Goal: Transaction & Acquisition: Purchase product/service

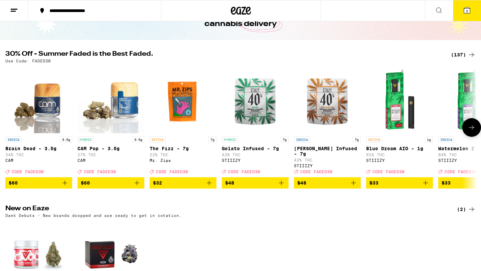
scroll to position [34, 0]
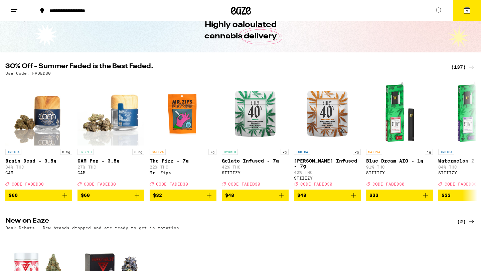
click at [469, 68] on icon at bounding box center [472, 67] width 8 height 8
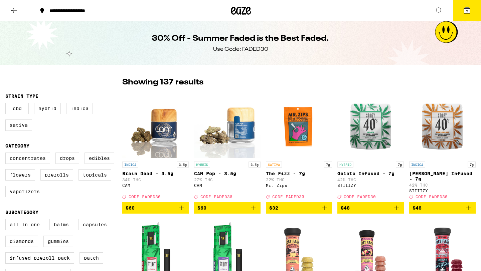
click at [16, 13] on icon at bounding box center [14, 10] width 8 height 8
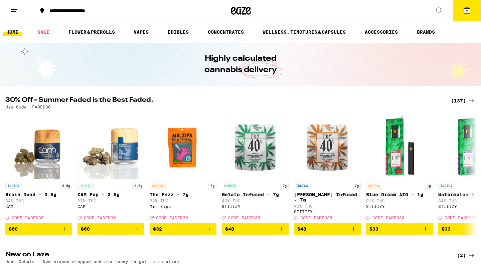
click at [465, 101] on div "(137)" at bounding box center [463, 101] width 25 height 8
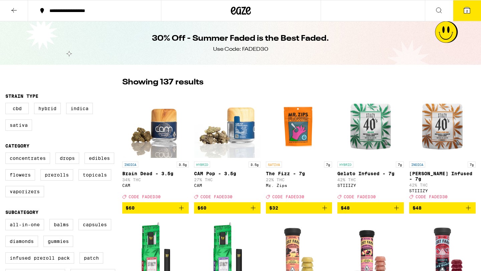
click at [458, 18] on button "2" at bounding box center [467, 10] width 28 height 21
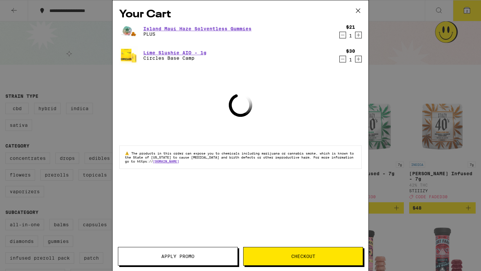
click at [343, 38] on icon "Decrement" at bounding box center [343, 35] width 6 height 8
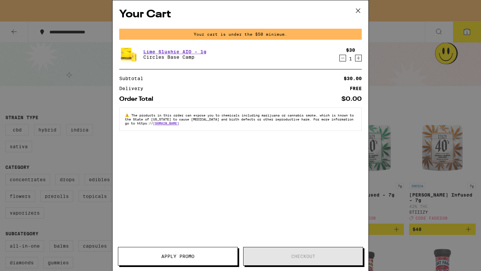
click at [344, 57] on icon "Decrement" at bounding box center [343, 58] width 6 height 8
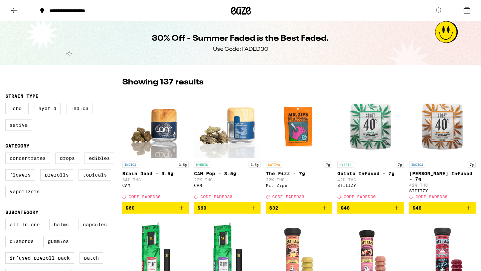
click at [23, 14] on button at bounding box center [14, 10] width 28 height 21
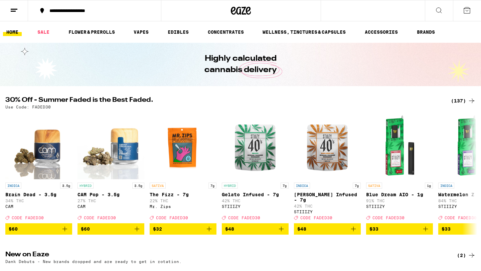
click at [467, 8] on icon at bounding box center [467, 10] width 8 height 8
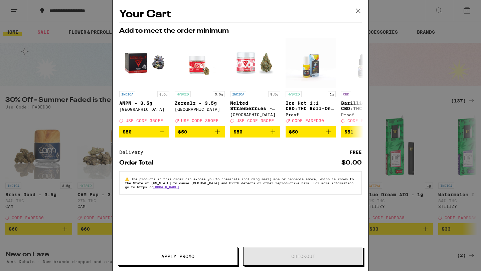
click at [404, 123] on div "Your Cart Add to meet the order minimum INDICA 3.5g AMPM - 3.5g Ember Valley De…" at bounding box center [240, 135] width 481 height 271
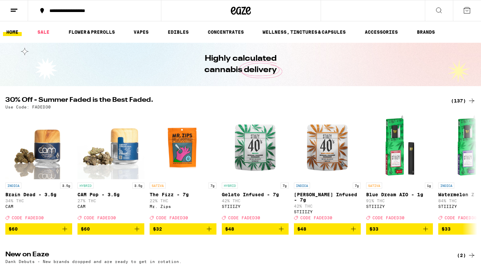
scroll to position [11, 0]
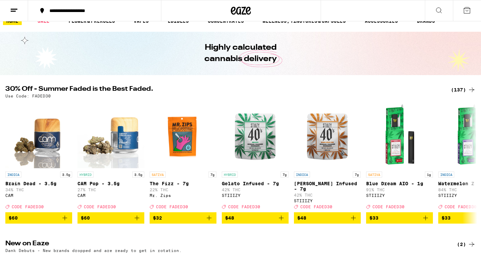
click at [458, 96] on div "Use Code: FADED30" at bounding box center [240, 96] width 470 height 4
click at [458, 92] on div "(137)" at bounding box center [463, 90] width 25 height 8
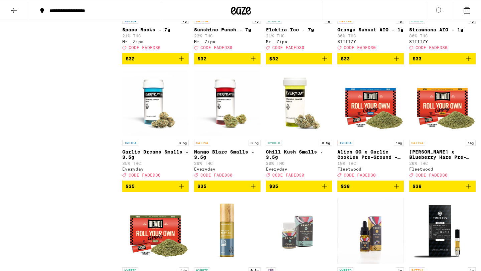
scroll to position [2435, 0]
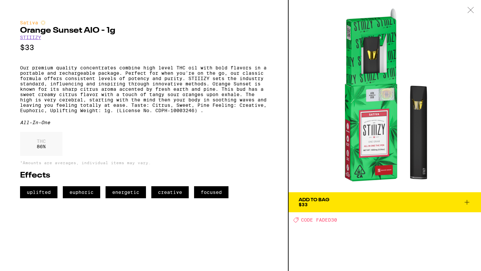
click at [328, 200] on div "Add To Bag" at bounding box center [314, 200] width 31 height 5
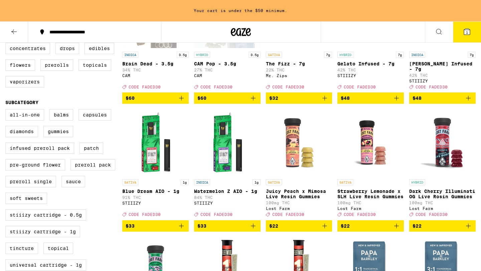
scroll to position [129, 0]
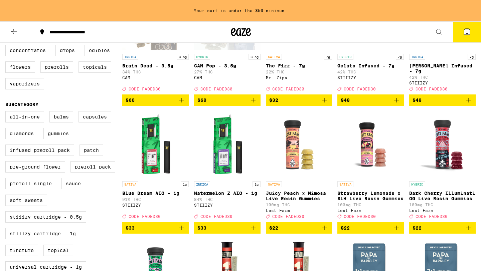
click at [151, 160] on img "Open page for Blue Dream AIO - 1g from STIIIZY" at bounding box center [155, 144] width 66 height 67
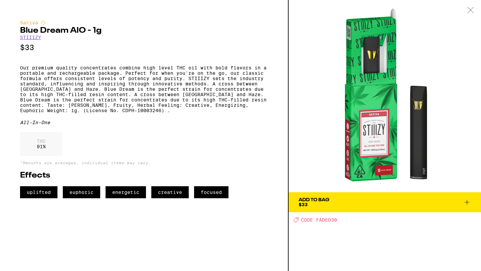
click at [329, 208] on button "Add To Bag $33" at bounding box center [385, 202] width 192 height 20
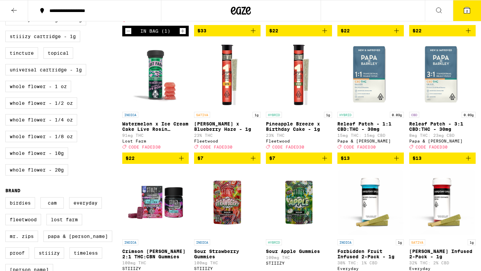
scroll to position [305, 0]
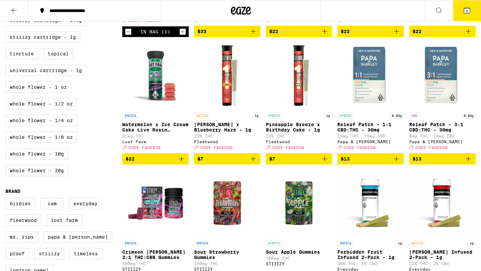
click at [157, 83] on img "Open page for Watermelon x Ice Cream Cake Live Rosin Gummies from Lost Farm" at bounding box center [155, 75] width 66 height 67
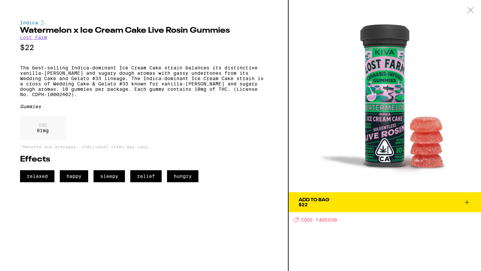
click at [473, 13] on icon at bounding box center [470, 10] width 7 height 6
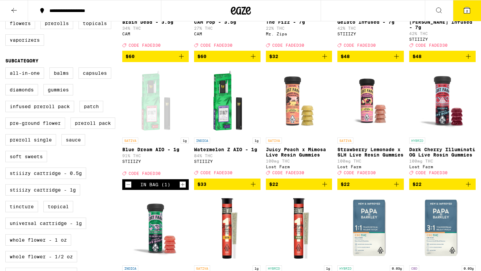
scroll to position [150, 0]
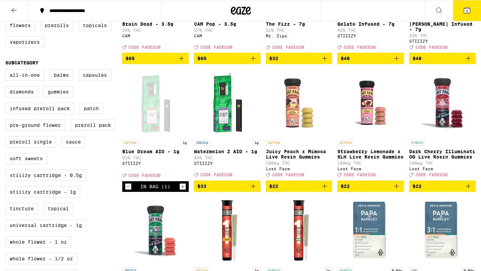
click at [324, 125] on img "Open page for Juicy Peach x Mimosa Live Resin Gummies from Lost Farm" at bounding box center [299, 102] width 66 height 67
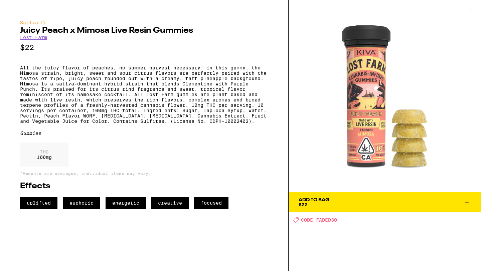
click at [357, 199] on span "Add To Bag $22" at bounding box center [385, 202] width 172 height 9
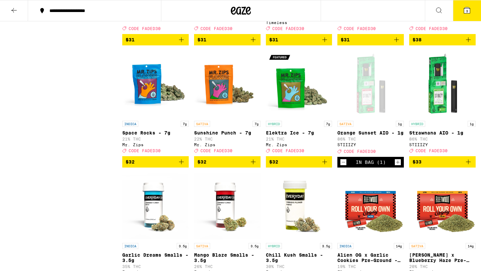
scroll to position [2376, 0]
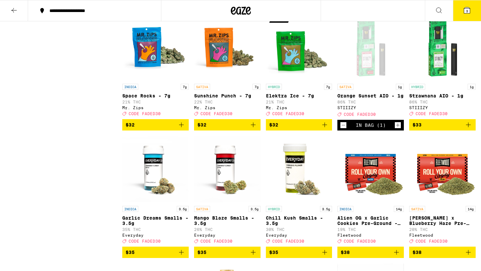
click at [467, 10] on span "3" at bounding box center [467, 11] width 2 height 4
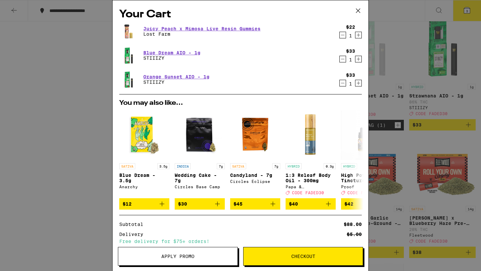
click at [385, 100] on div "Your Cart Juicy Peach x Mimosa Live Resin Gummies Lost Farm $22 1 Blue Dream AI…" at bounding box center [240, 135] width 481 height 271
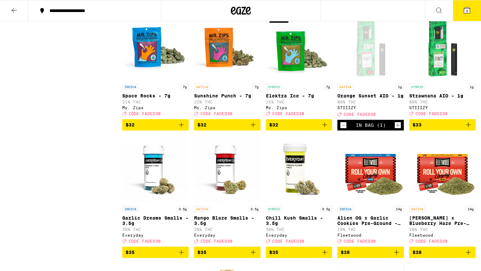
click at [468, 7] on icon at bounding box center [467, 10] width 6 height 6
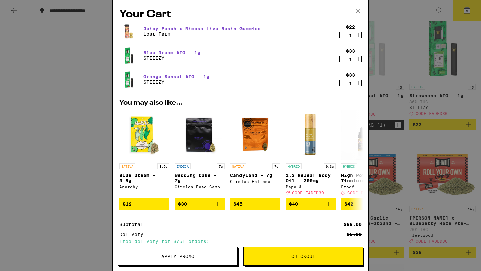
click at [340, 60] on icon "Decrement" at bounding box center [343, 59] width 6 height 8
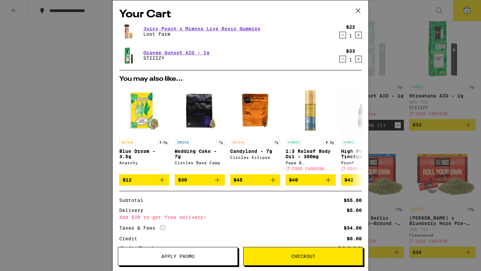
click at [97, 211] on div "Your Cart Juicy Peach x Mimosa Live Resin Gummies Lost Farm $22 1 Orange Sunset…" at bounding box center [240, 135] width 481 height 271
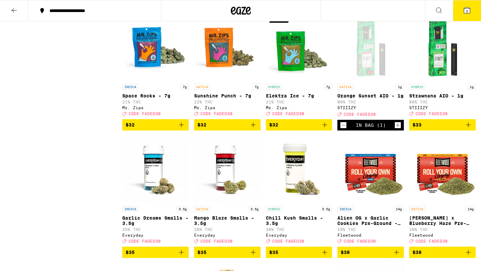
scroll to position [2372, 0]
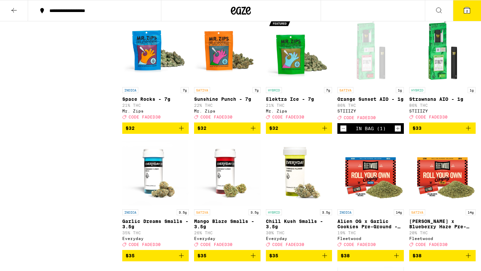
click at [466, 10] on span "2" at bounding box center [467, 11] width 2 height 4
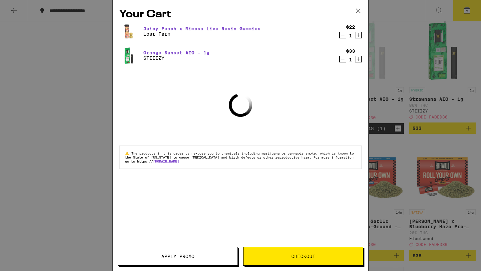
click at [154, 254] on span "Apply Promo" at bounding box center [177, 256] width 119 height 5
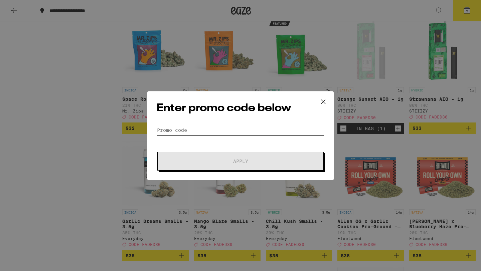
click at [240, 130] on input "Promo Code" at bounding box center [241, 130] width 168 height 10
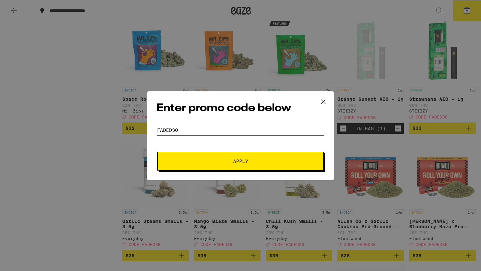
type input "FADED30"
click at [245, 166] on button "Apply" at bounding box center [240, 161] width 166 height 19
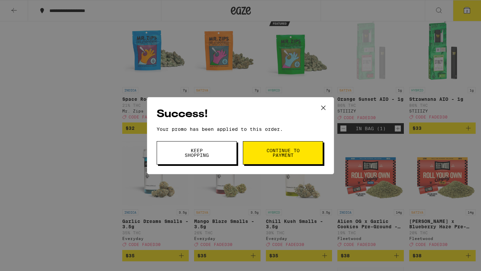
click at [270, 157] on span "Continue to payment" at bounding box center [283, 152] width 34 height 9
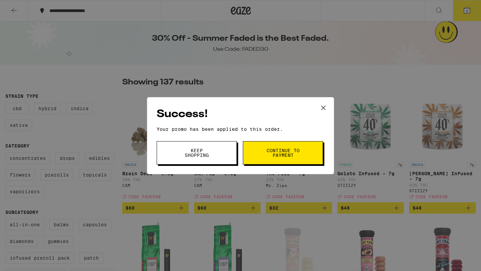
click at [270, 89] on div "Success! Your promo has been applied to this order. Promo Code Keep Shopping Co…" at bounding box center [240, 135] width 481 height 271
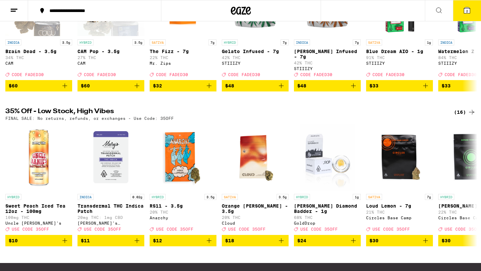
scroll to position [141, 0]
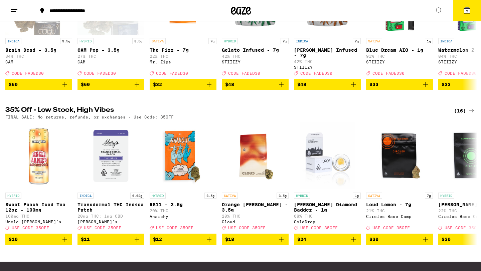
click at [461, 112] on div "(16)" at bounding box center [465, 111] width 22 height 8
click at [462, 114] on div "(16)" at bounding box center [465, 111] width 22 height 8
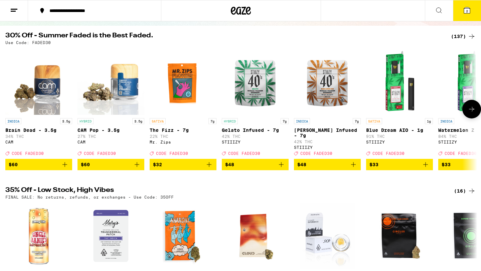
scroll to position [0, 0]
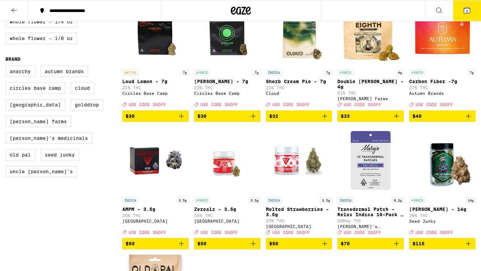
scroll to position [277, 0]
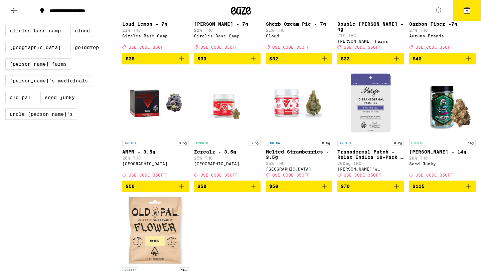
click at [219, 112] on img "Open page for Zerealz - 3.5g from Ember Valley" at bounding box center [227, 103] width 66 height 67
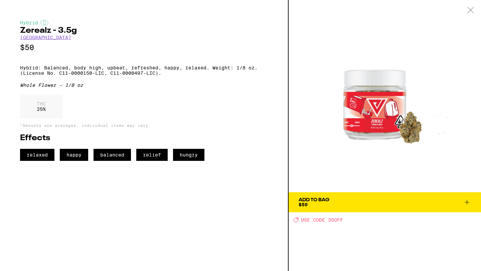
click at [354, 193] on button "Add To Bag $50" at bounding box center [385, 202] width 192 height 20
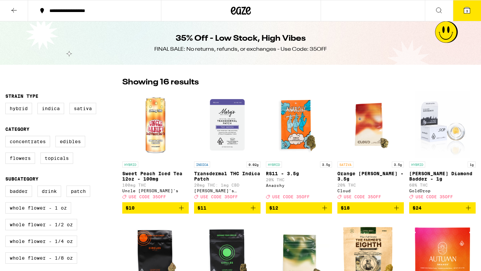
click at [463, 15] on button "3" at bounding box center [467, 10] width 28 height 21
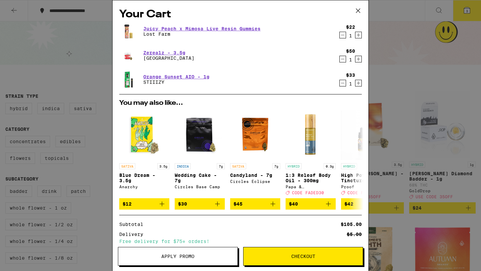
click at [343, 59] on icon "Decrement" at bounding box center [343, 59] width 6 height 8
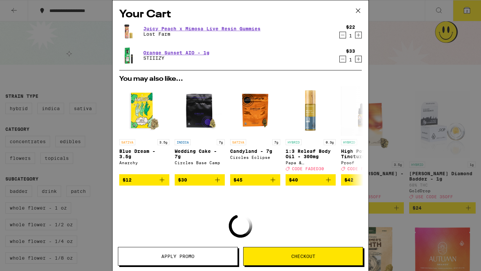
click at [343, 59] on icon "Decrement" at bounding box center [343, 59] width 6 height 8
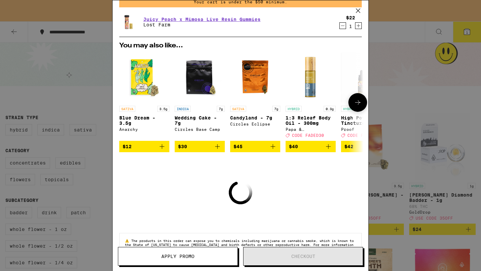
scroll to position [30, 0]
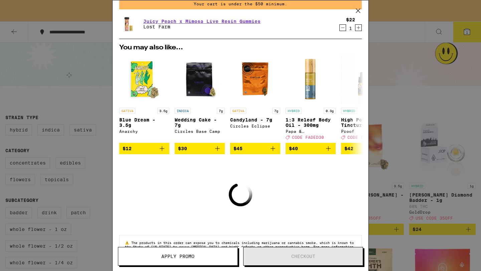
click at [344, 27] on icon "Decrement" at bounding box center [343, 28] width 6 height 8
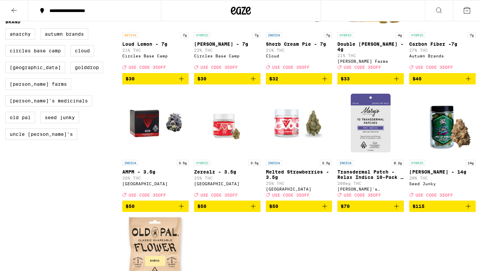
scroll to position [324, 0]
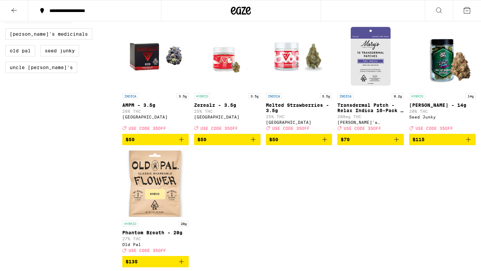
click at [325, 141] on icon "Add to bag" at bounding box center [325, 140] width 8 height 8
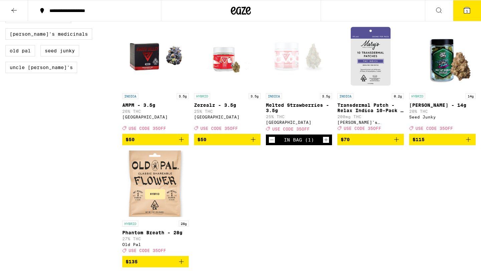
click at [467, 8] on icon at bounding box center [467, 10] width 6 height 6
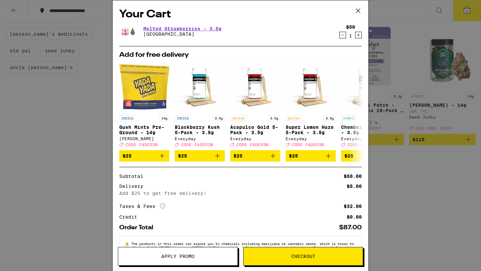
click at [209, 256] on span "Apply Promo" at bounding box center [177, 256] width 119 height 5
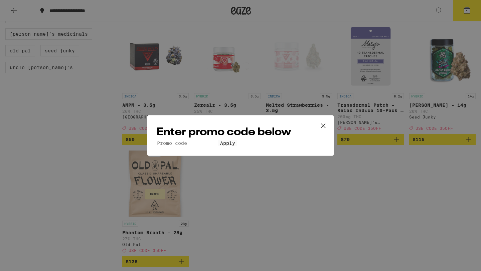
click at [213, 140] on input "Promo Code" at bounding box center [187, 143] width 61 height 6
type input "35OFF"
click at [220, 146] on span "Apply" at bounding box center [227, 143] width 15 height 5
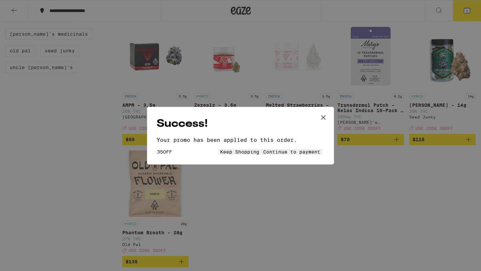
click at [271, 149] on button "Continue to payment" at bounding box center [291, 152] width 61 height 6
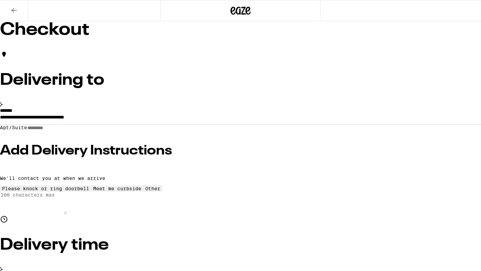
click at [206, 4] on div at bounding box center [240, 10] width 160 height 21
click at [241, 13] on icon at bounding box center [240, 11] width 20 height 12
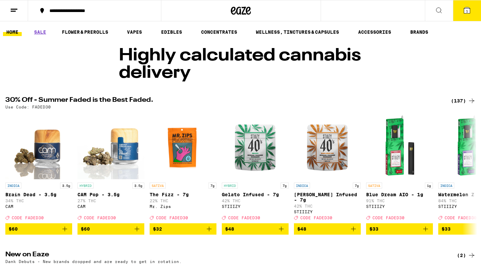
click at [12, 11] on icon at bounding box center [14, 10] width 8 height 8
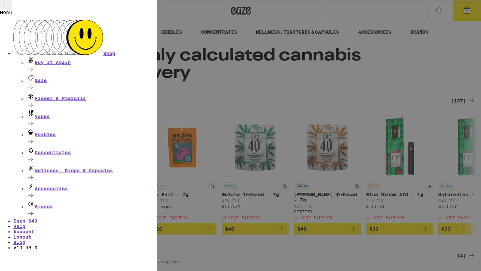
scroll to position [18, 0]
click at [37, 218] on link "Earn $ 40" at bounding box center [25, 220] width 24 height 5
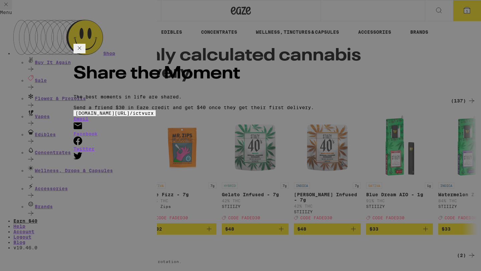
click at [50, 158] on div "Share the Moment The best moments in life are shared. Send a friend $30 in Eaze…" at bounding box center [240, 135] width 481 height 271
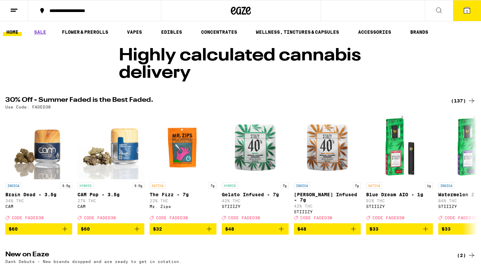
click at [12, 5] on button at bounding box center [14, 10] width 28 height 21
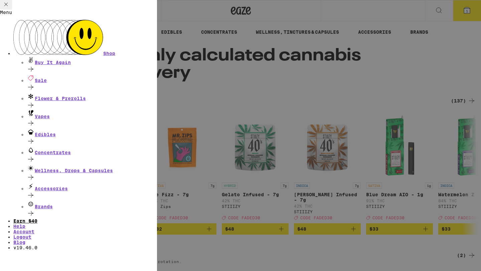
click at [37, 218] on link "Earn $ 40" at bounding box center [25, 220] width 24 height 5
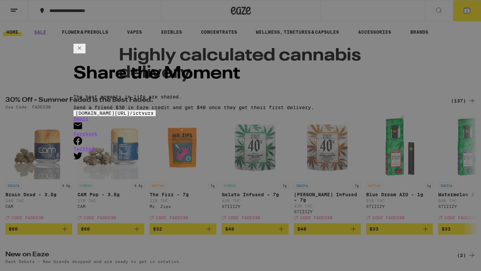
click at [474, 79] on div "Share the Moment The best moments in life are shared. Send a friend $30 in Eaze…" at bounding box center [240, 135] width 481 height 271
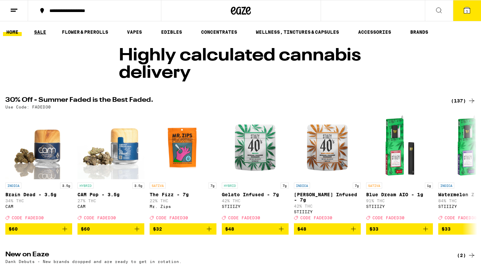
click at [44, 32] on link "SALE" at bounding box center [40, 31] width 12 height 5
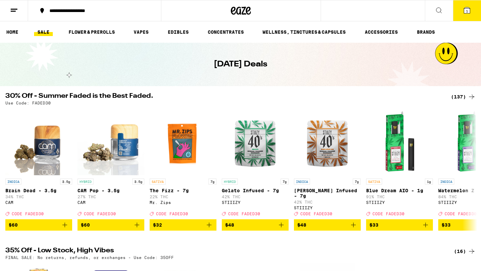
click at [19, 11] on button at bounding box center [14, 10] width 28 height 21
